Goal: Entertainment & Leisure: Consume media (video, audio)

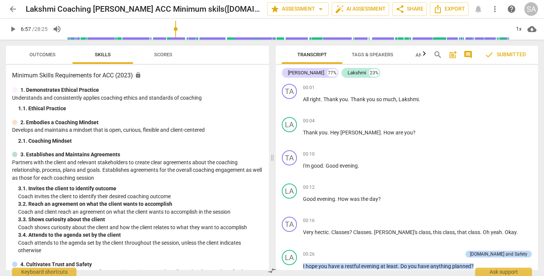
scroll to position [1063, 0]
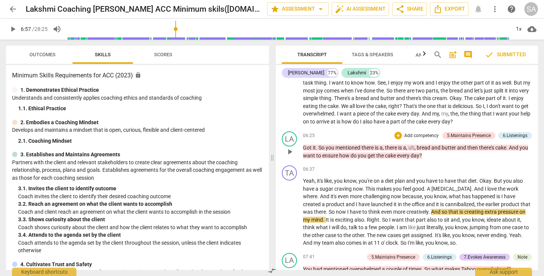
click at [289, 156] on span "play_arrow" at bounding box center [289, 151] width 9 height 9
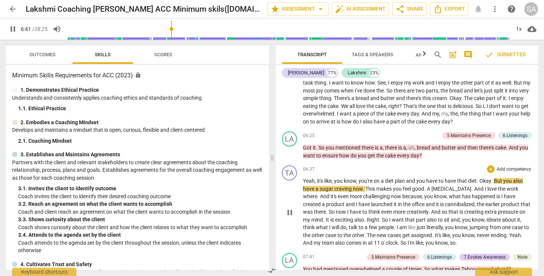
click at [288, 217] on span "pause" at bounding box center [289, 212] width 9 height 9
click at [290, 217] on span "play_arrow" at bounding box center [289, 212] width 9 height 9
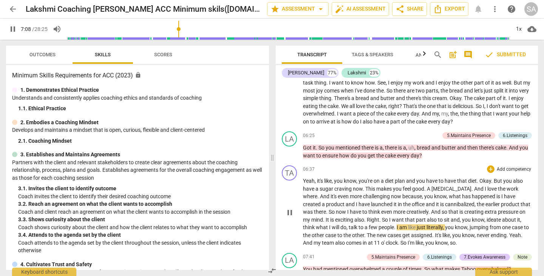
scroll to position [1139, 0]
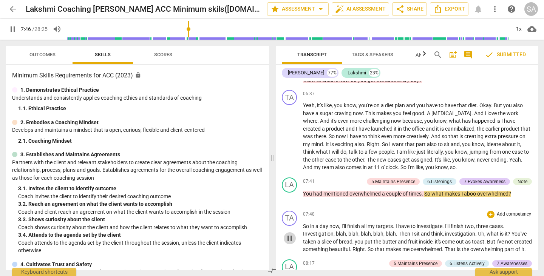
click at [290, 243] on span "pause" at bounding box center [289, 238] width 9 height 9
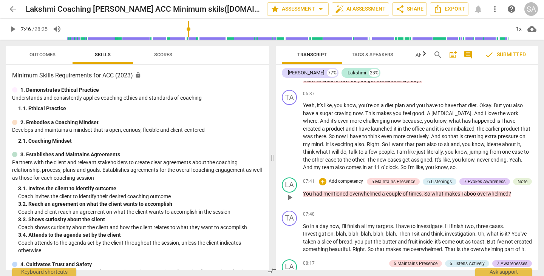
scroll to position [1063, 0]
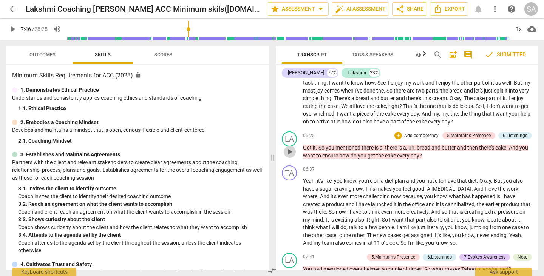
click at [290, 156] on span "play_arrow" at bounding box center [289, 151] width 9 height 9
click at [289, 156] on span "pause" at bounding box center [289, 151] width 9 height 9
click at [289, 156] on span "play_arrow" at bounding box center [289, 151] width 9 height 9
click at [293, 156] on span "pause" at bounding box center [289, 151] width 9 height 9
click at [294, 156] on span "play_arrow" at bounding box center [289, 151] width 9 height 9
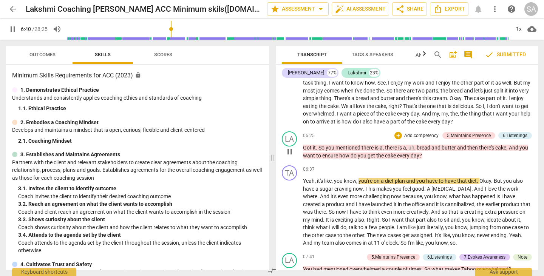
click at [294, 156] on span "pause" at bounding box center [289, 151] width 9 height 9
type input "401"
